Goal: Navigation & Orientation: Find specific page/section

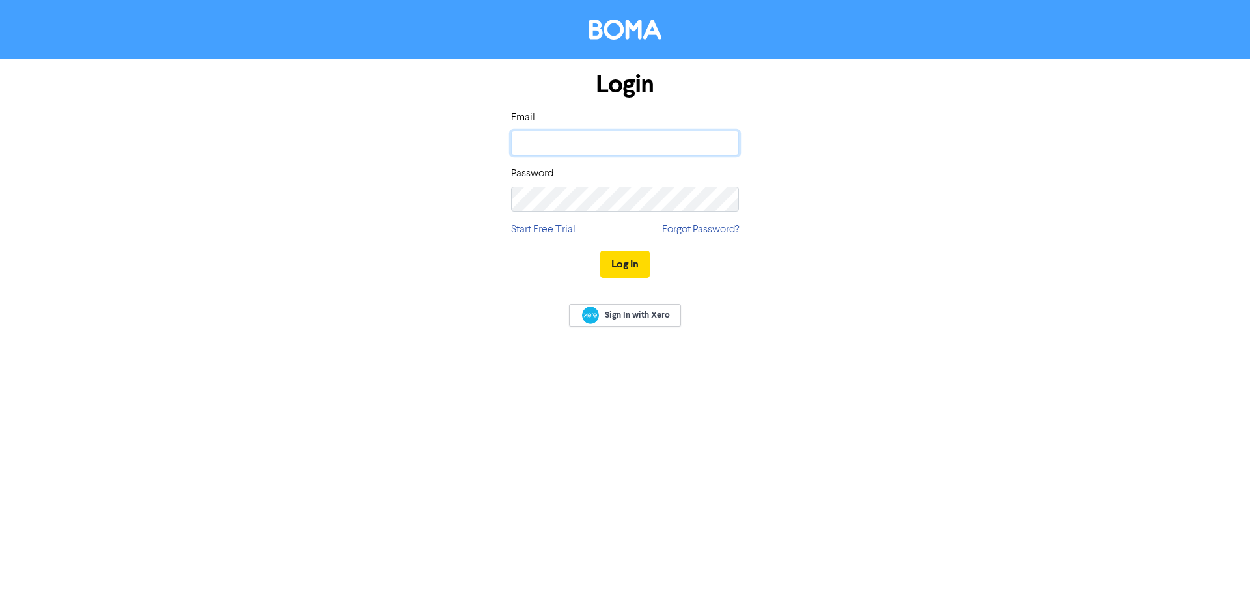
type input "[PERSON_NAME][EMAIL_ADDRESS][DOMAIN_NAME]"
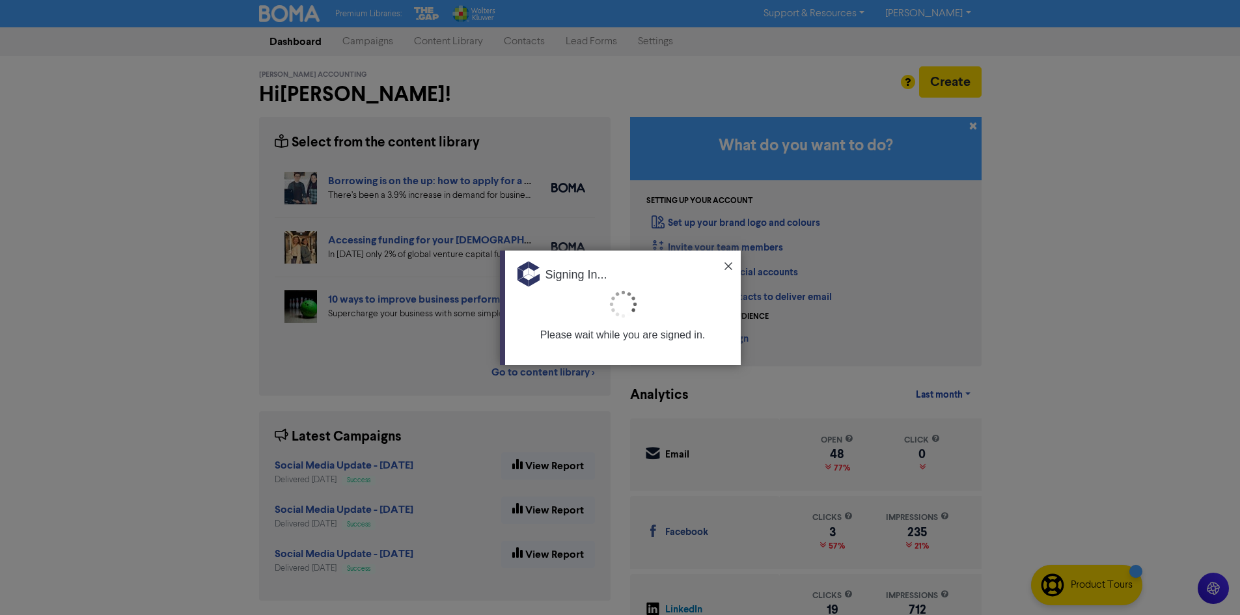
click at [734, 266] on div "Signing In..." at bounding box center [623, 270] width 236 height 39
click at [731, 267] on img at bounding box center [729, 266] width 8 height 8
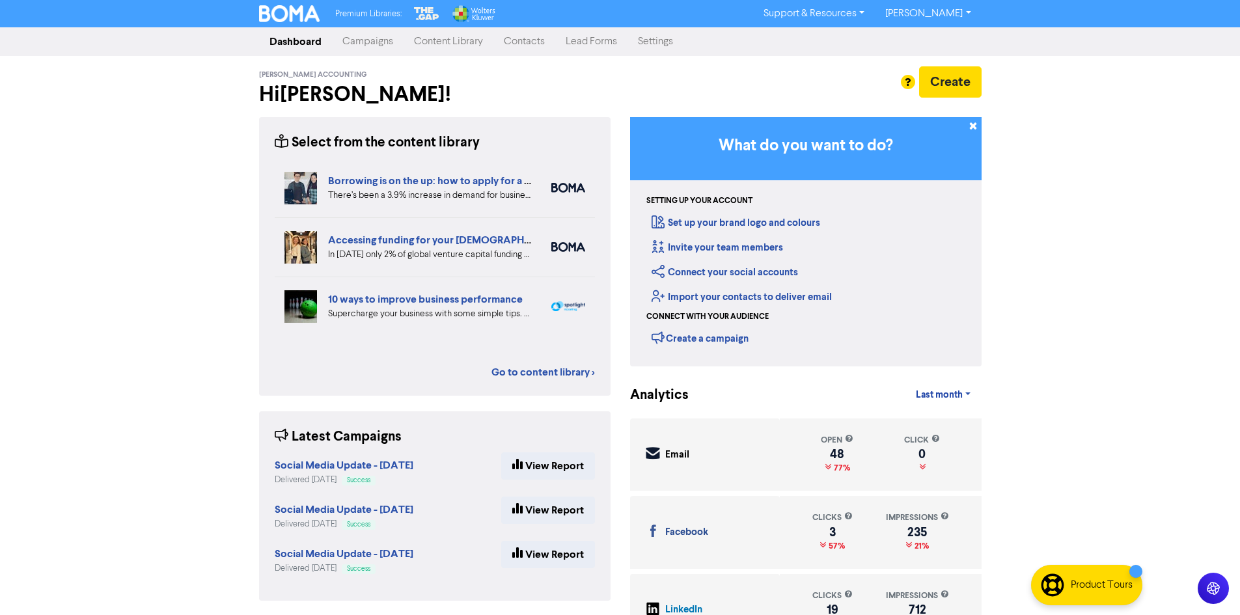
click at [369, 47] on link "Campaigns" at bounding box center [368, 42] width 72 height 26
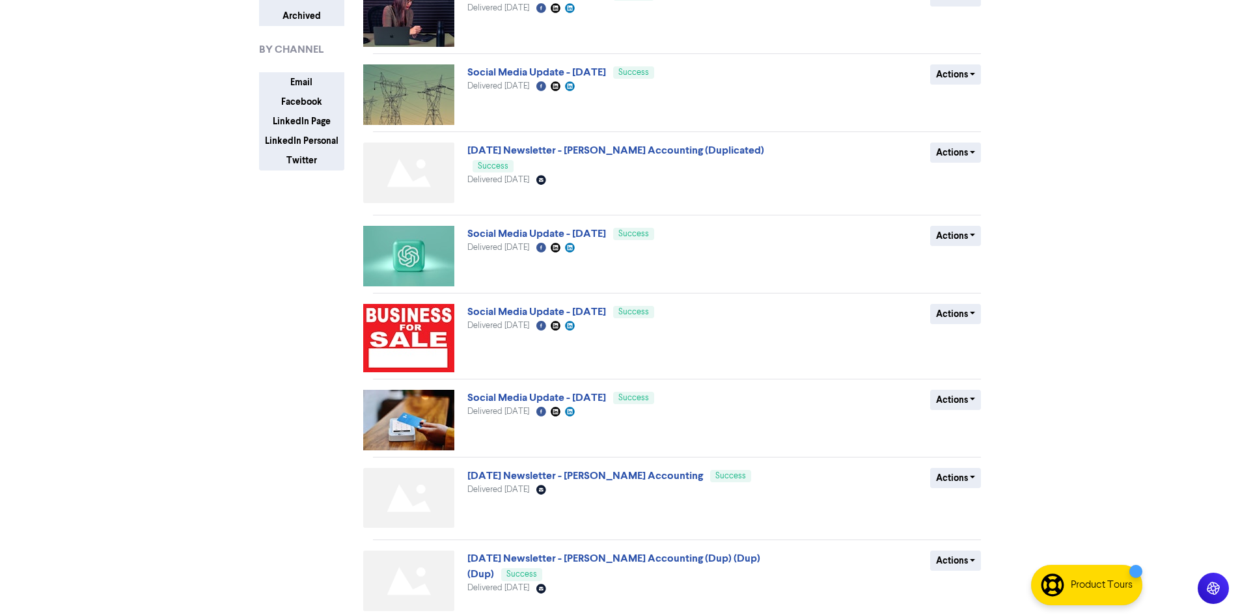
scroll to position [221, 0]
